Goal: Information Seeking & Learning: Learn about a topic

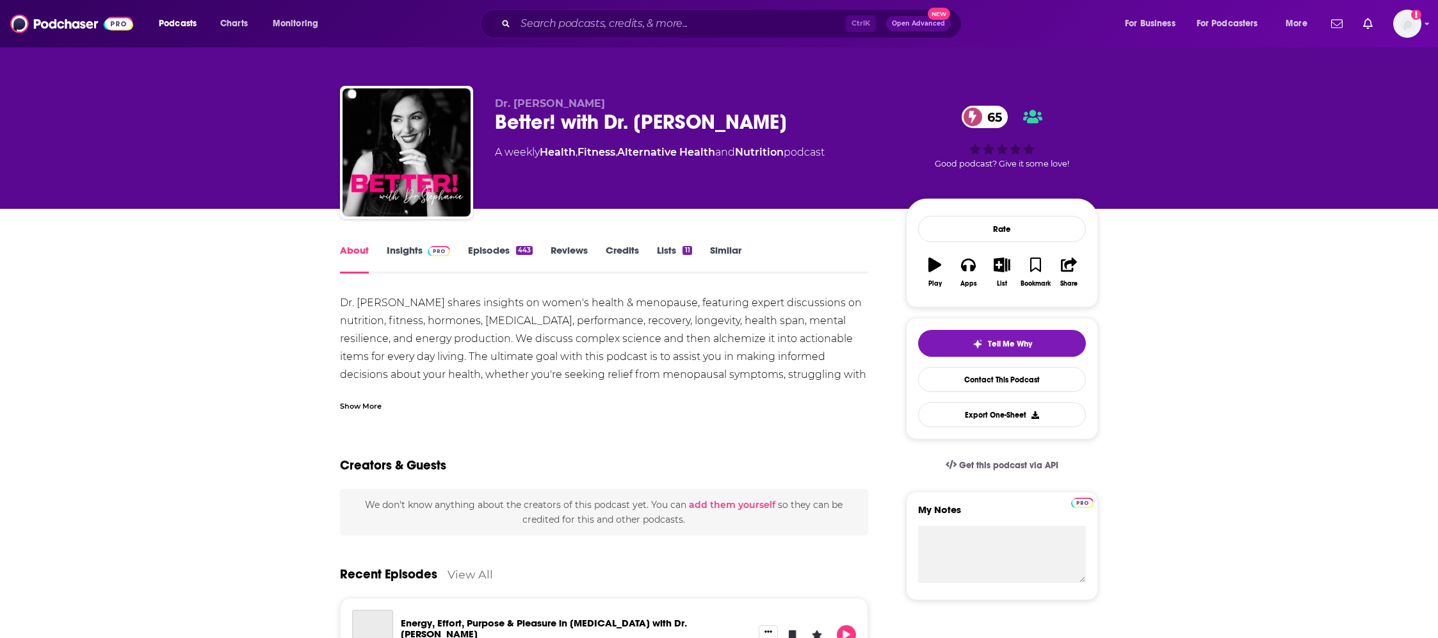
click at [412, 252] on link "Insights" at bounding box center [418, 258] width 63 height 29
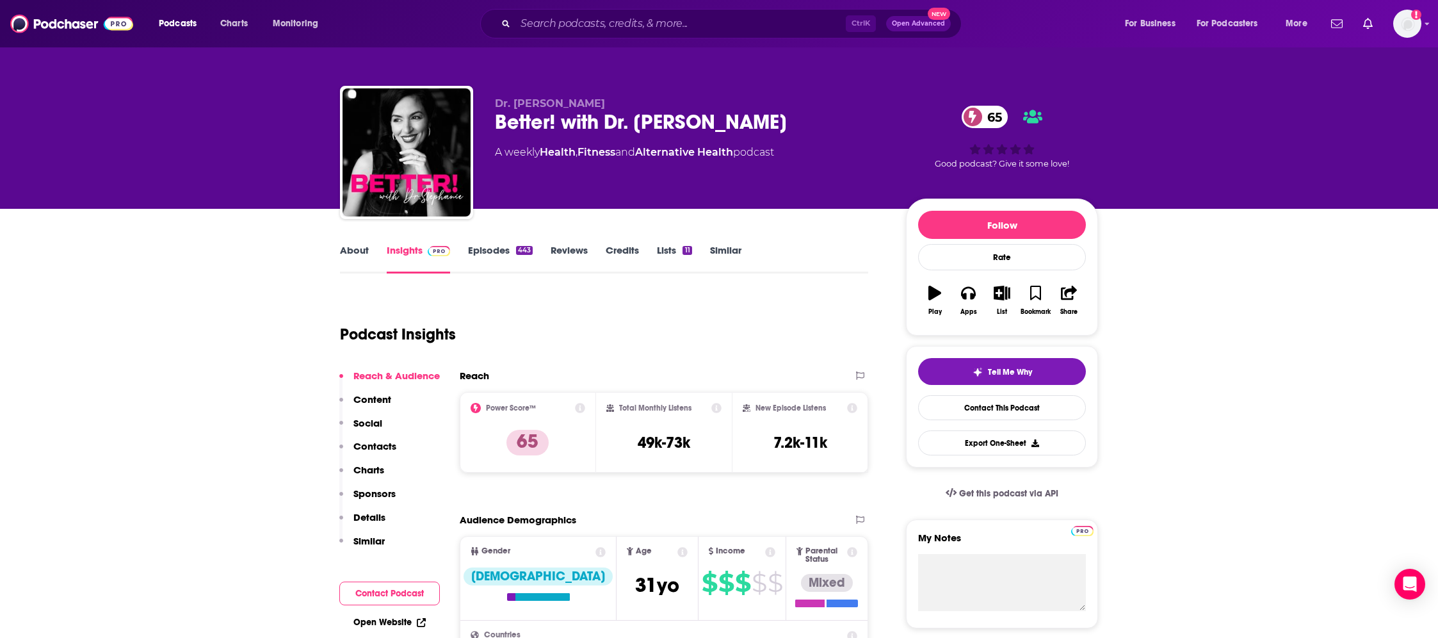
scroll to position [64, 0]
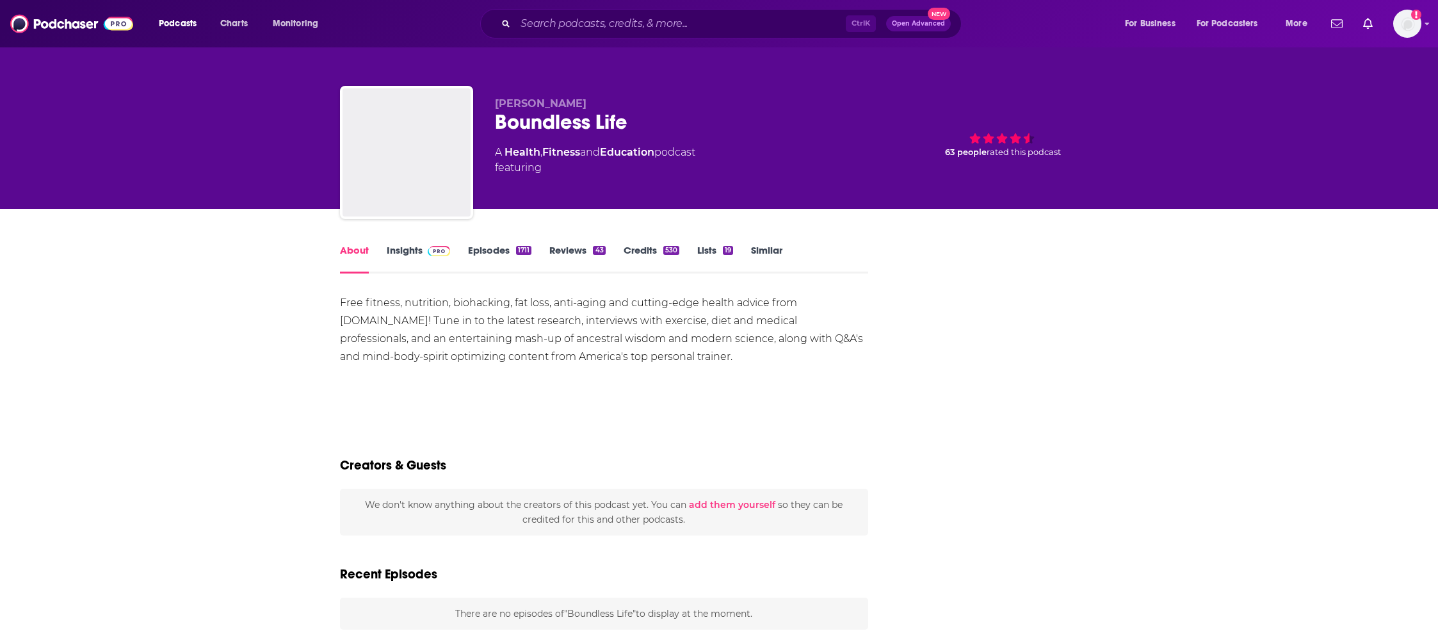
click at [420, 254] on link "Insights" at bounding box center [418, 258] width 63 height 29
